Goal: Find contact information: Find contact information

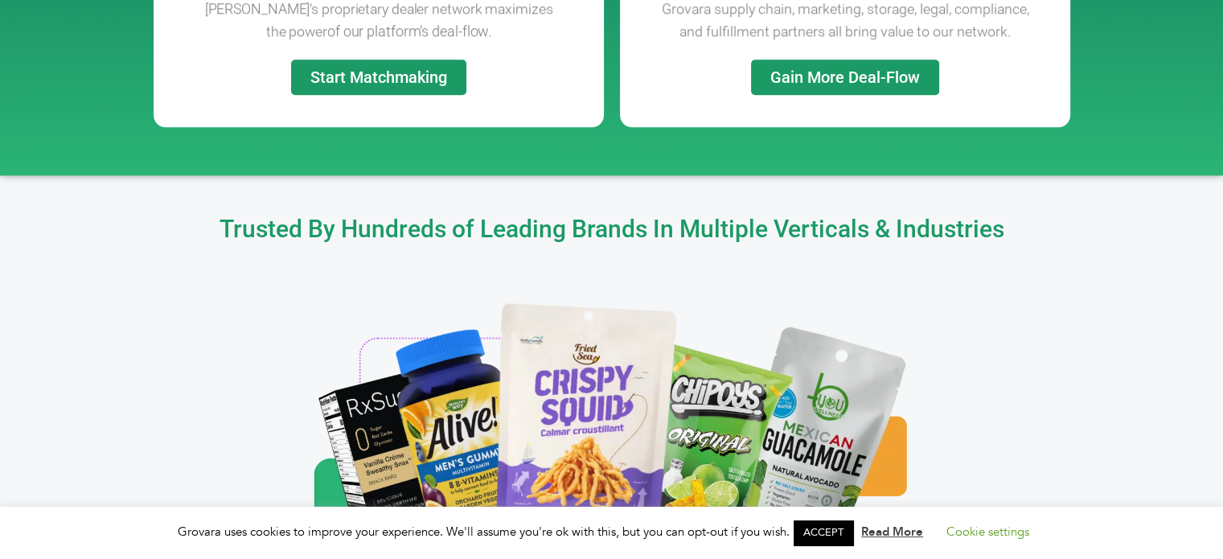
scroll to position [2419, 0]
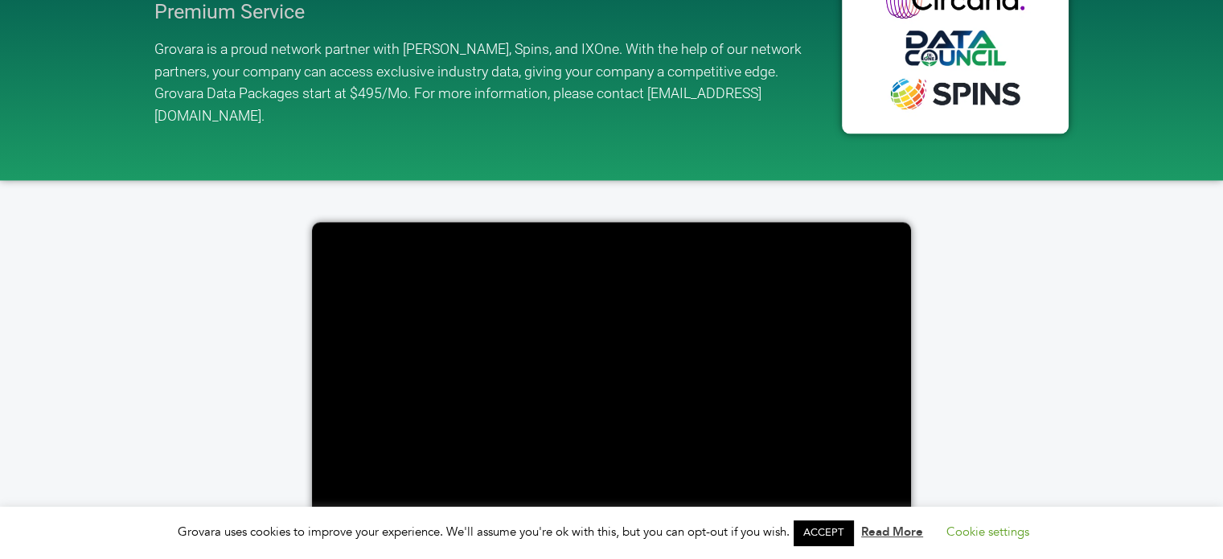
click at [823, 531] on link "ACCEPT" at bounding box center [824, 532] width 60 height 25
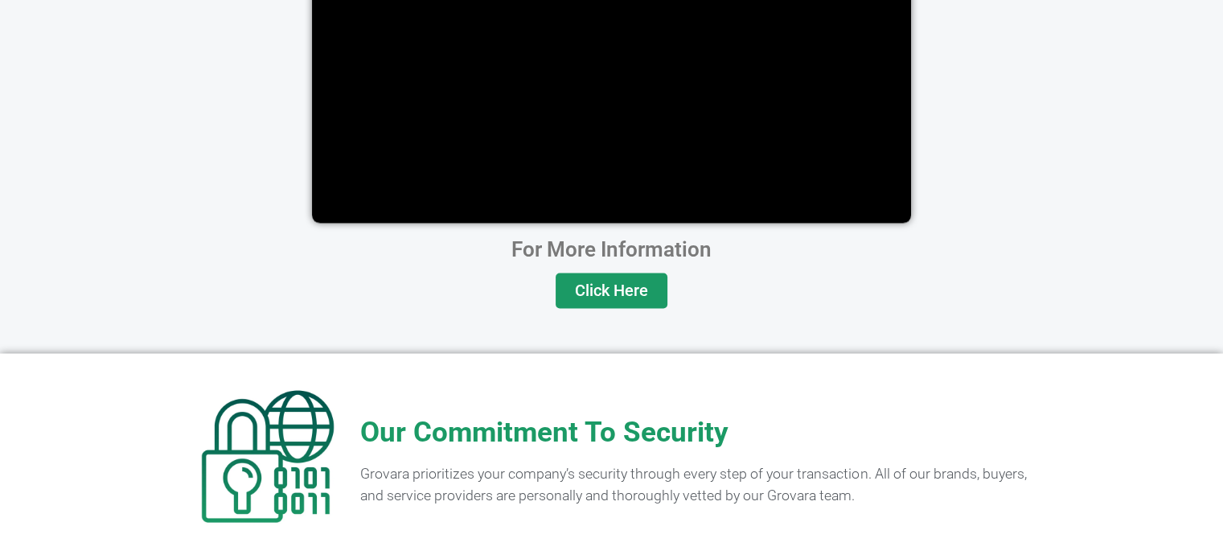
scroll to position [3245, 0]
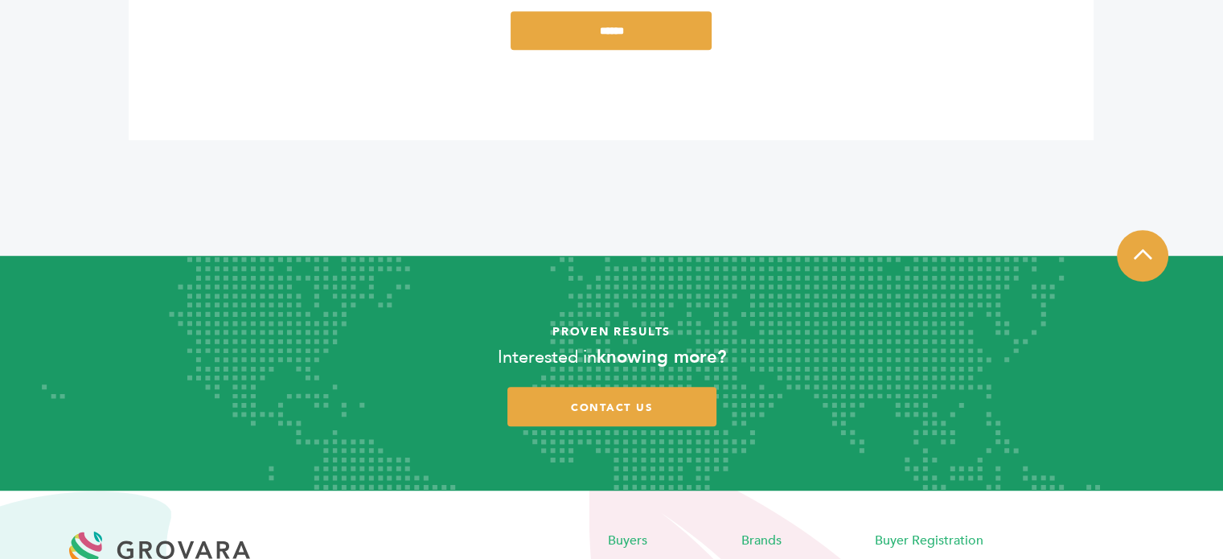
scroll to position [1071, 0]
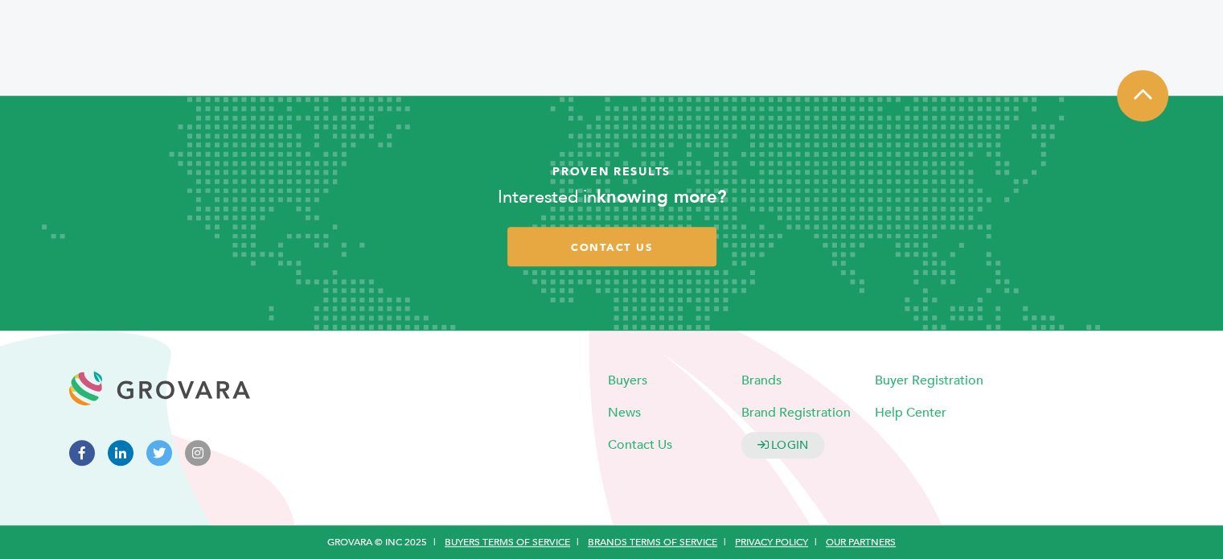
click at [115, 446] on icon at bounding box center [121, 453] width 26 height 26
click at [92, 451] on icon at bounding box center [82, 453] width 26 height 26
click at [158, 449] on icon at bounding box center [159, 453] width 26 height 26
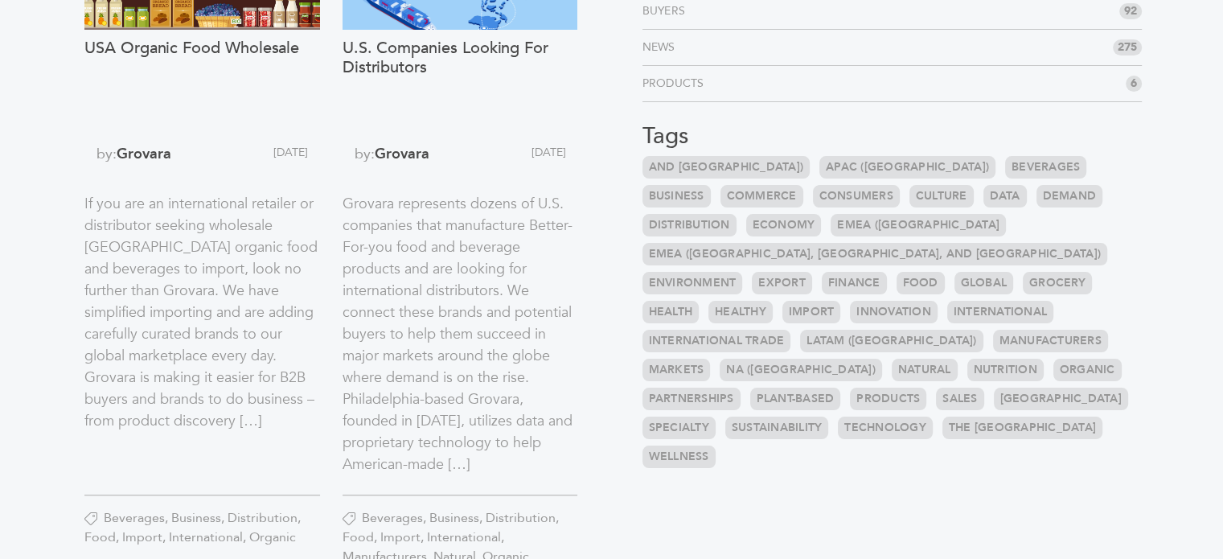
scroll to position [318, 0]
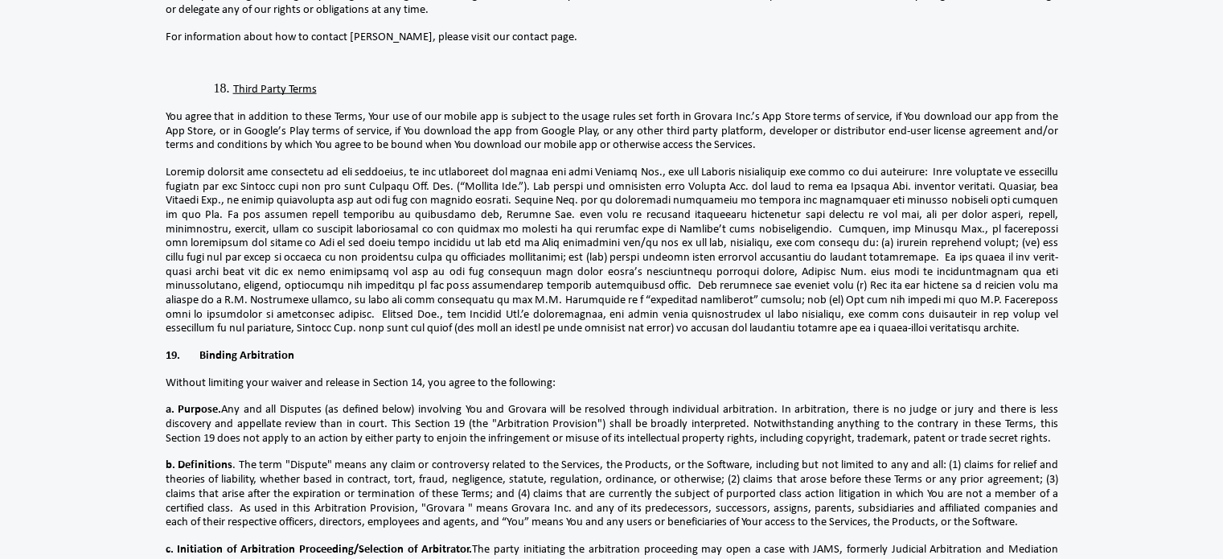
scroll to position [1790, 0]
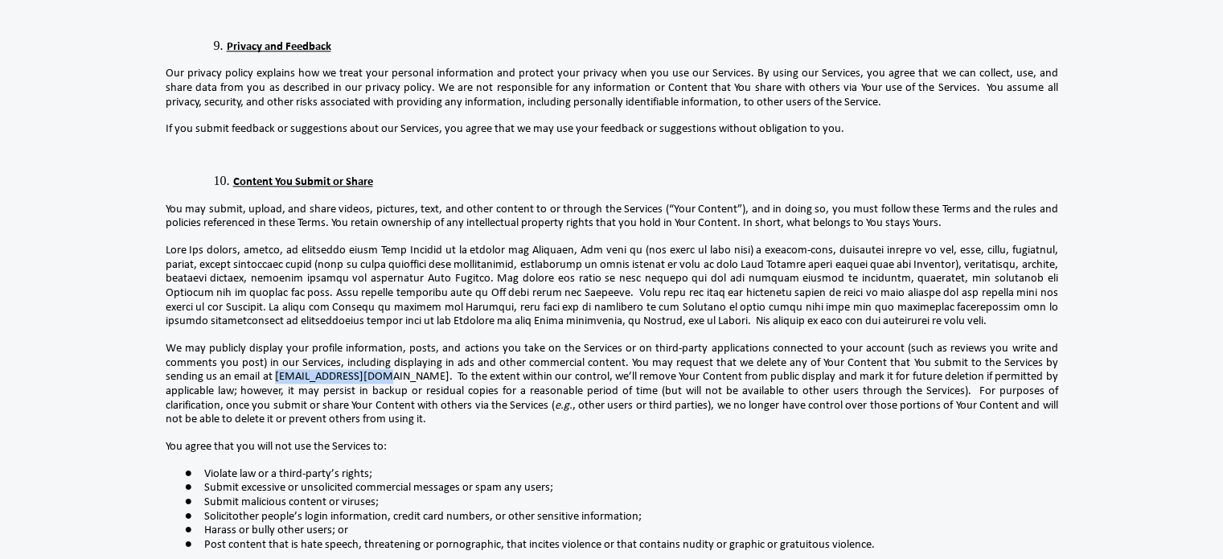
drag, startPoint x: 276, startPoint y: 280, endPoint x: 381, endPoint y: 279, distance: 105.4
click at [381, 357] on span "You may request that we delete any of Your Content that You submit to the Servi…" at bounding box center [612, 384] width 893 height 55
copy span "support@grovara.com"
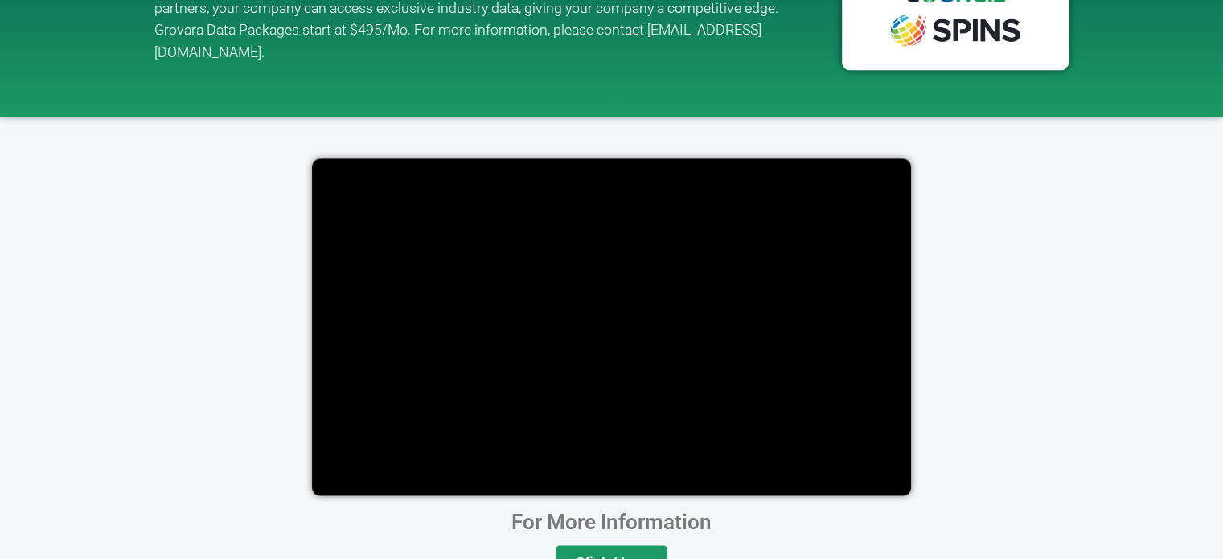
scroll to position [3245, 0]
